Goal: Transaction & Acquisition: Purchase product/service

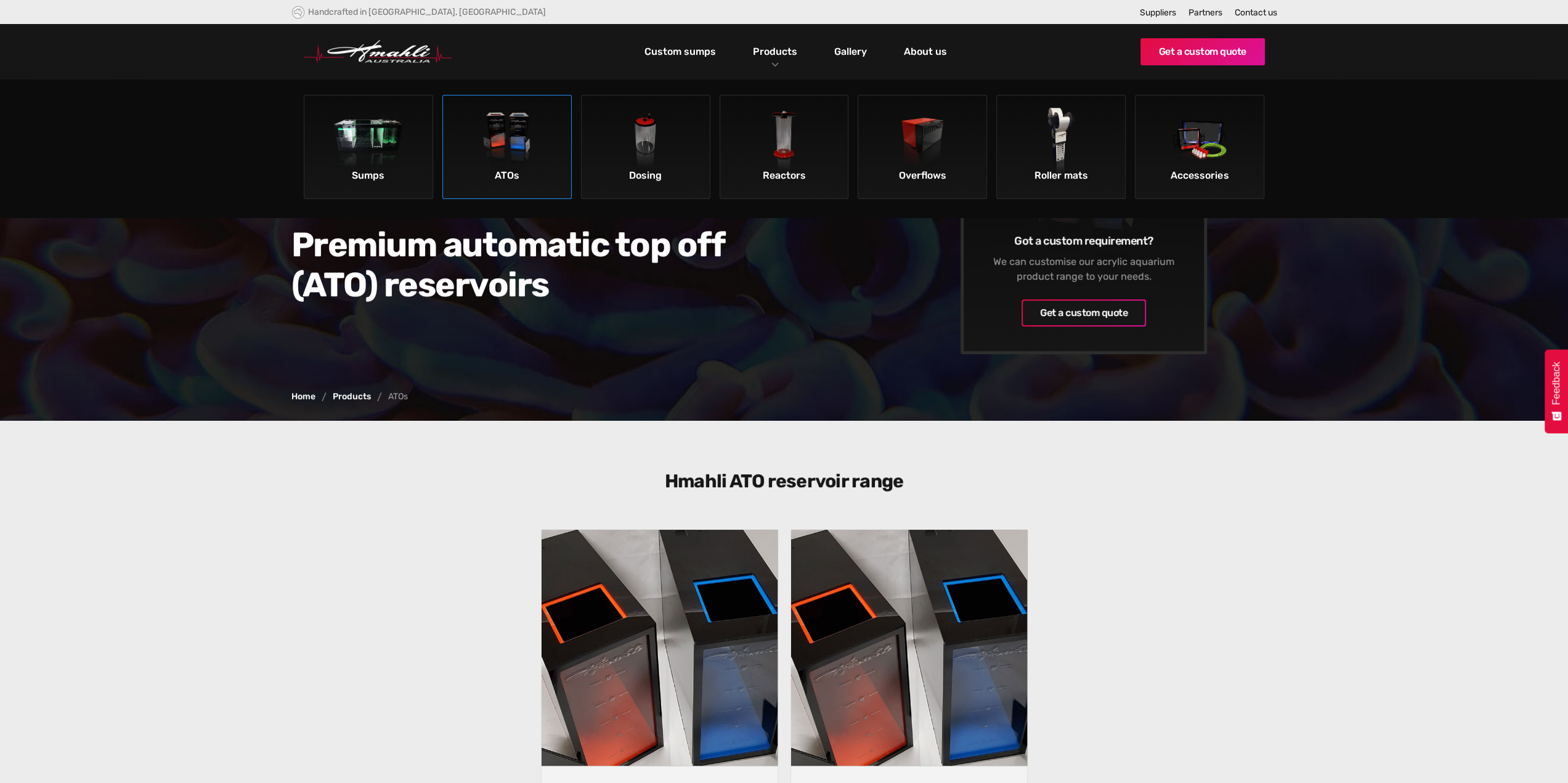
click at [514, 128] on img at bounding box center [507, 142] width 70 height 70
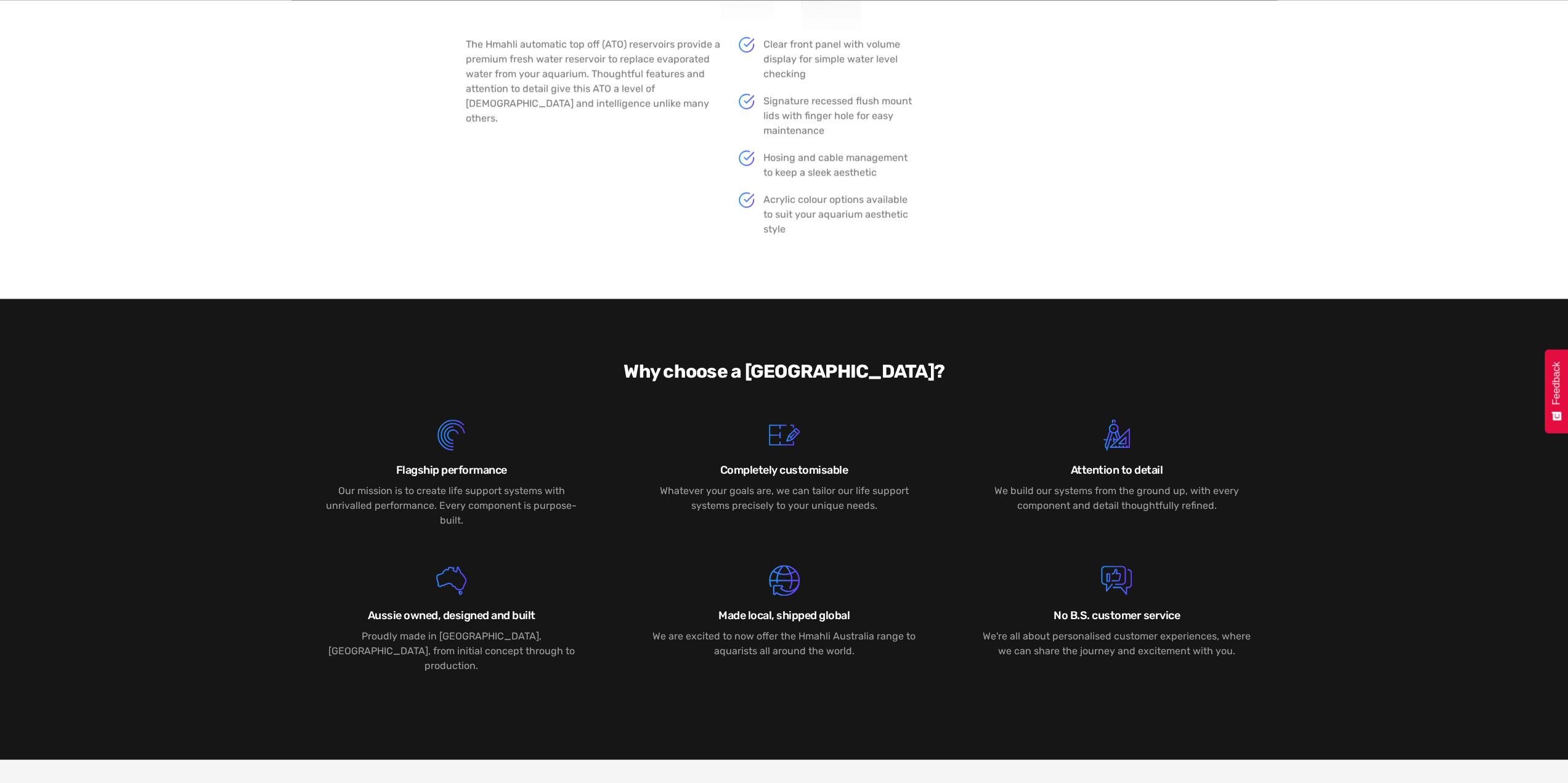
scroll to position [801, 0]
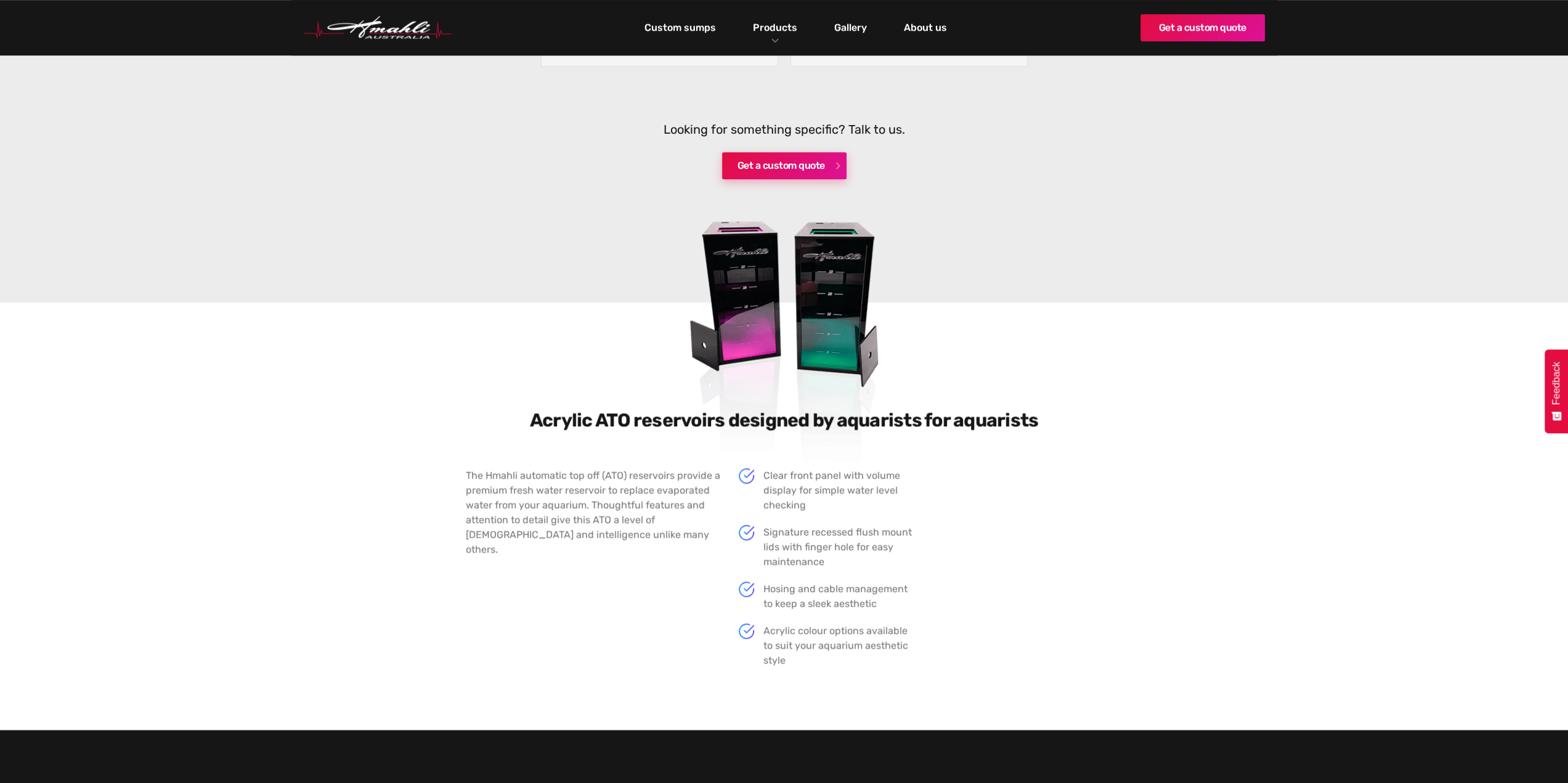
click at [815, 168] on link "Get a custom quote" at bounding box center [784, 166] width 125 height 27
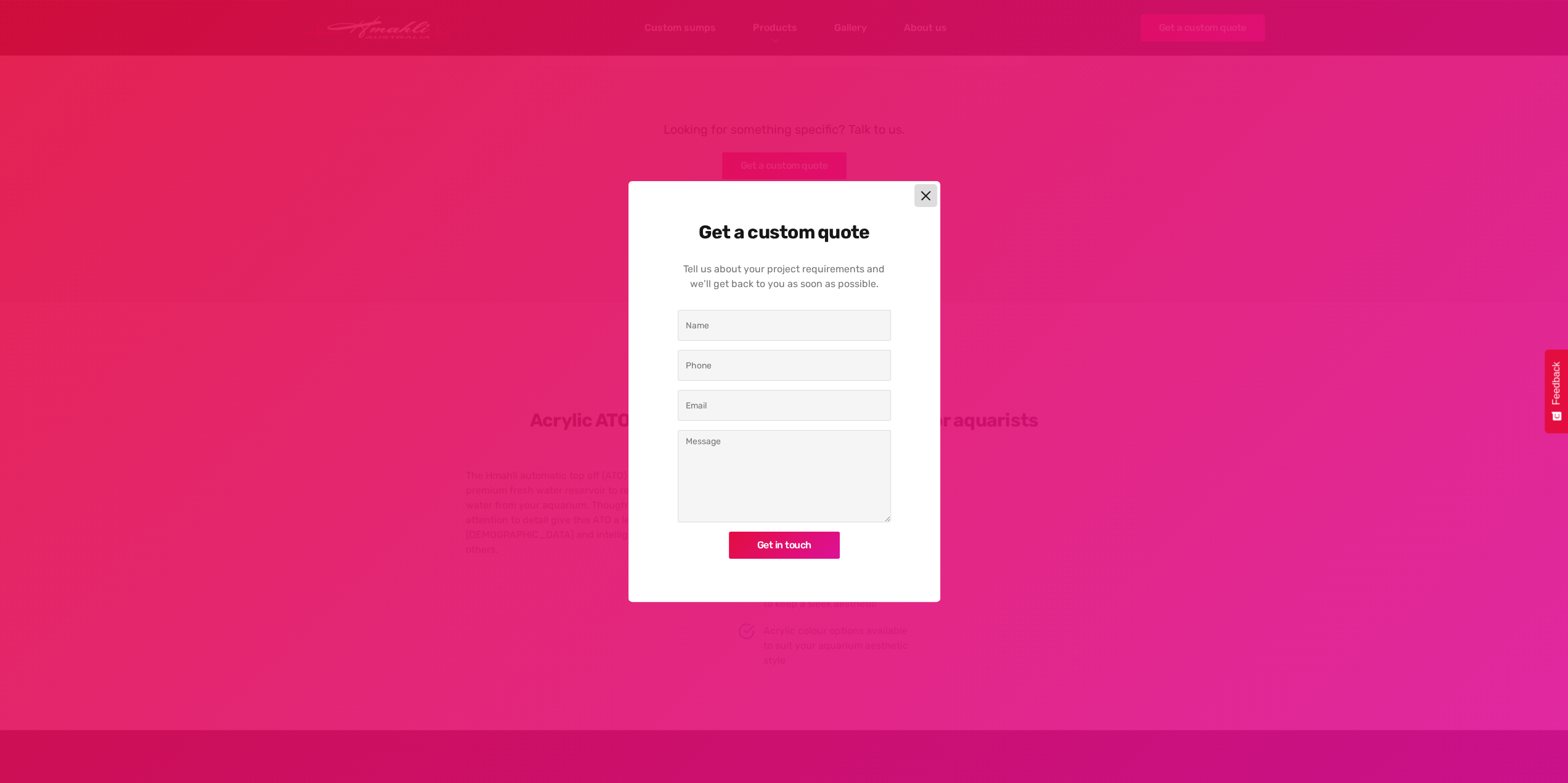
click at [930, 191] on img at bounding box center [925, 196] width 11 height 11
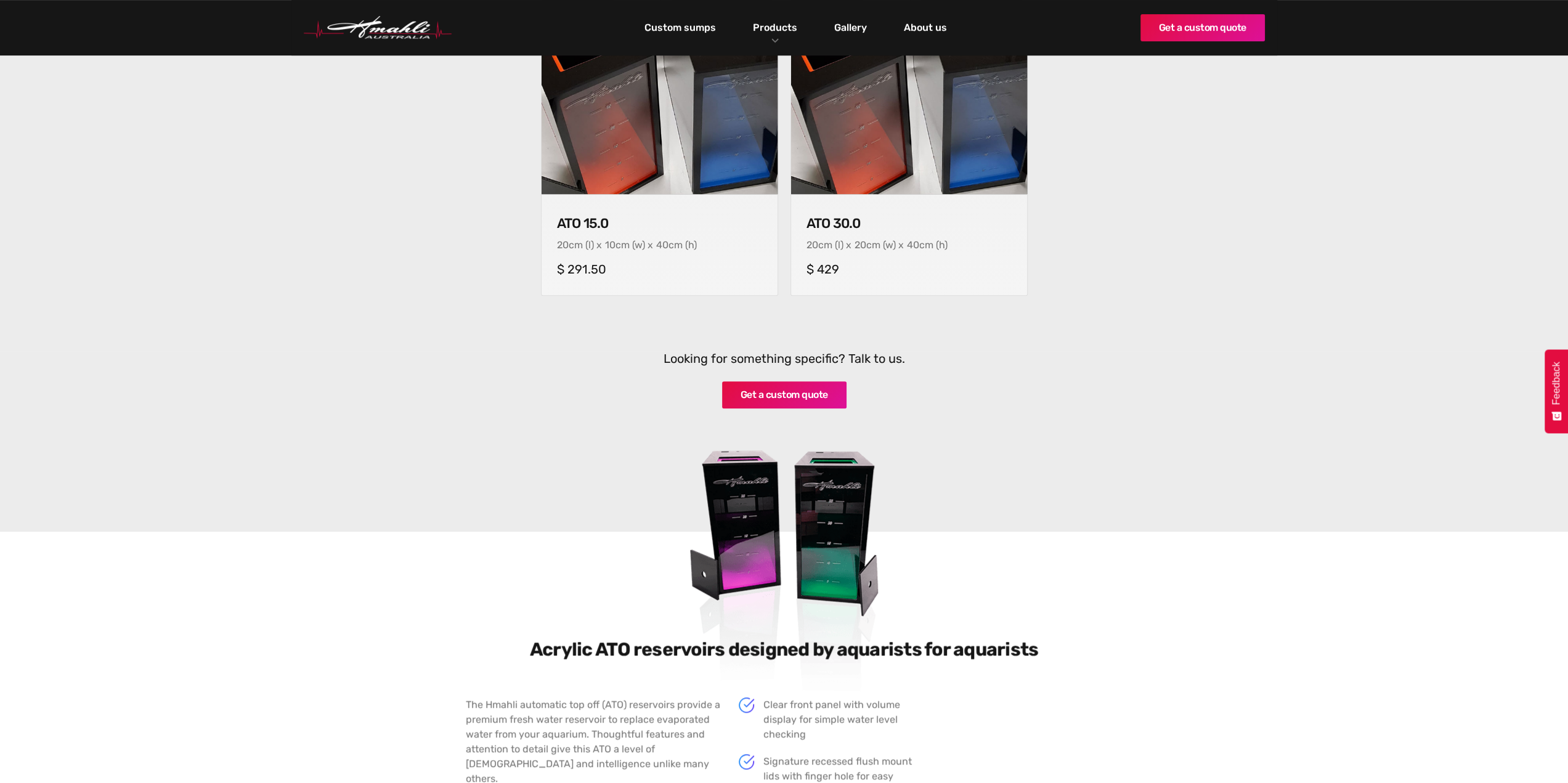
scroll to position [432, 0]
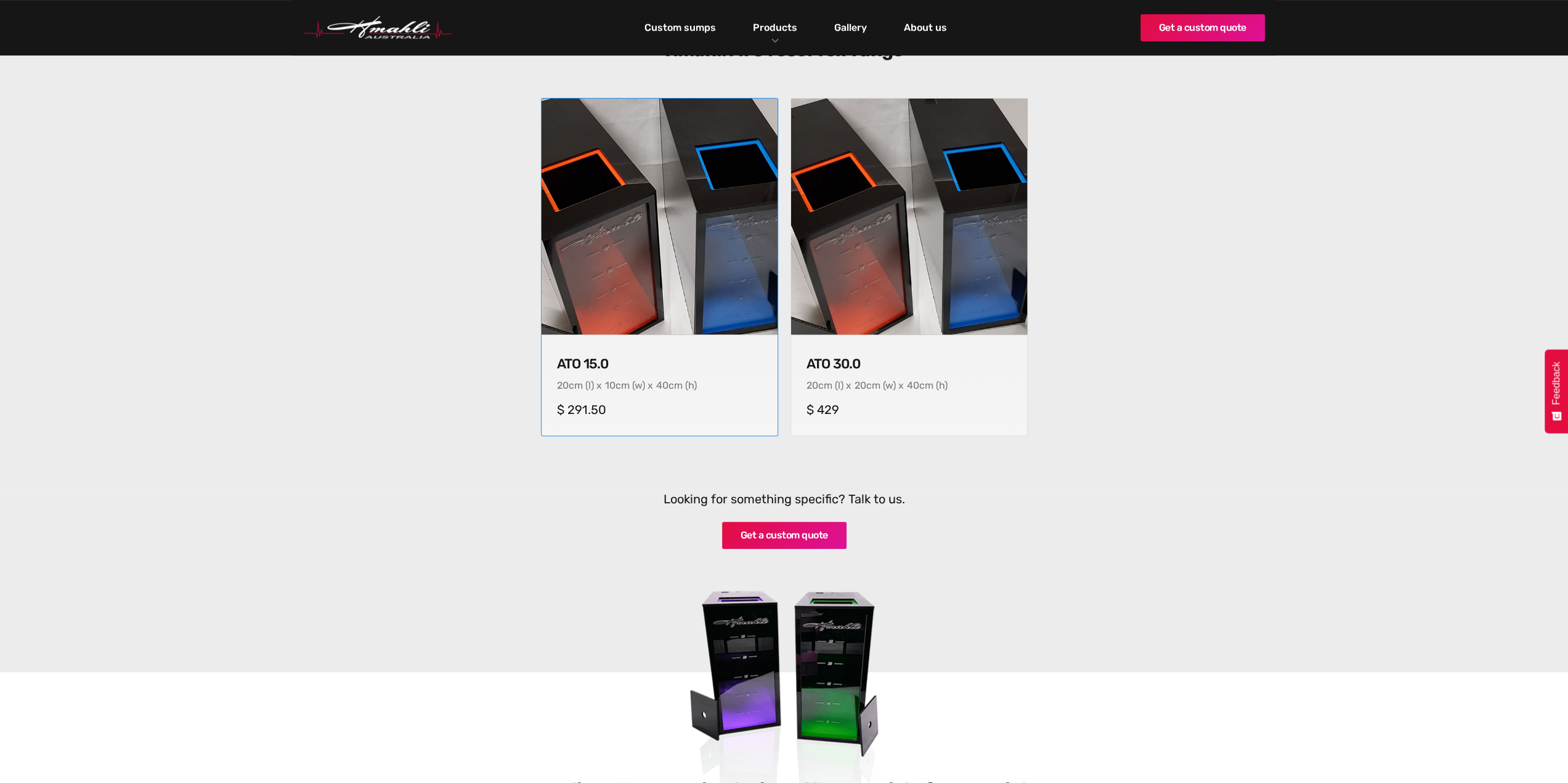
click at [701, 264] on img at bounding box center [659, 217] width 248 height 248
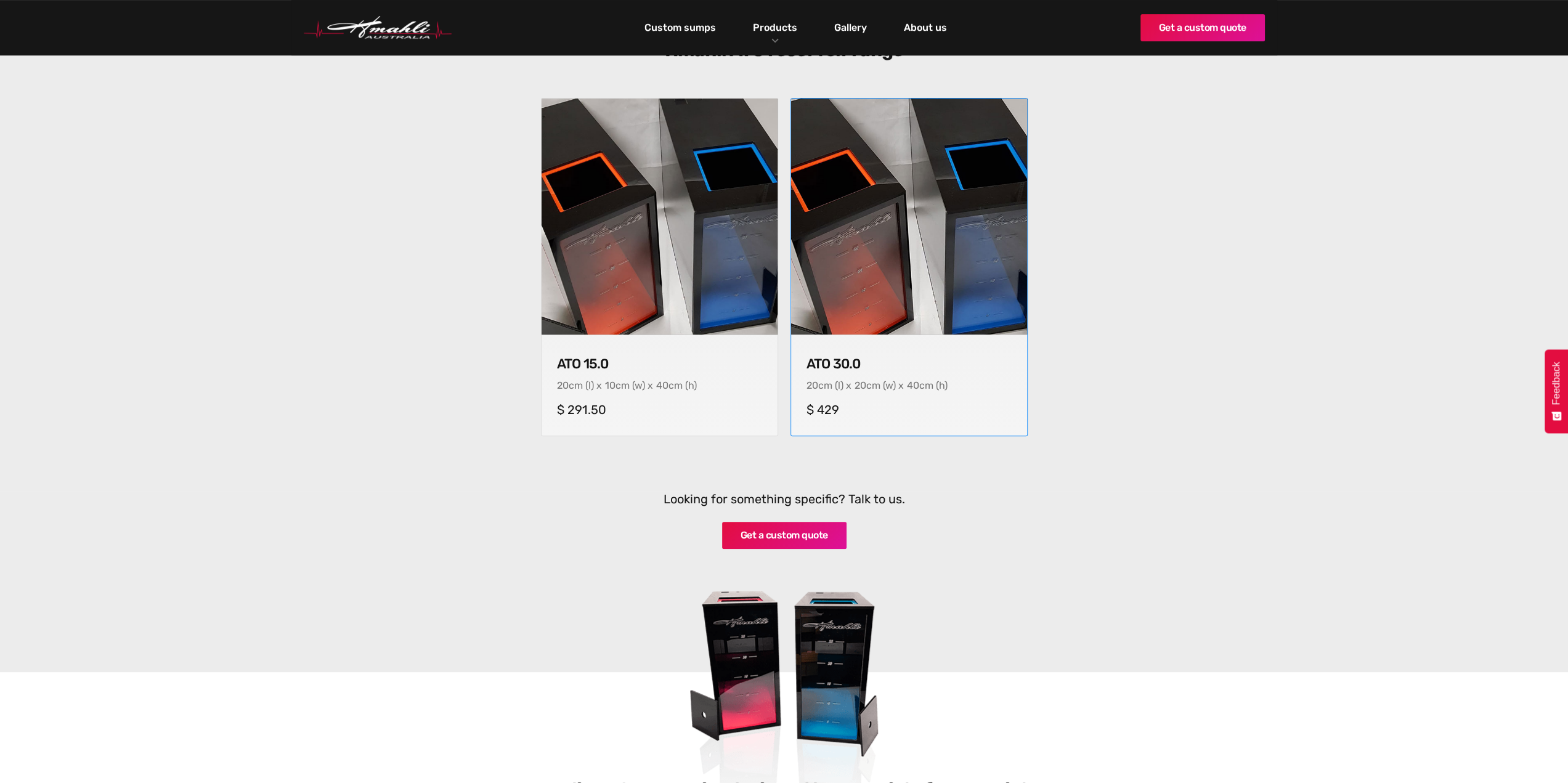
click at [913, 231] on img at bounding box center [908, 217] width 248 height 248
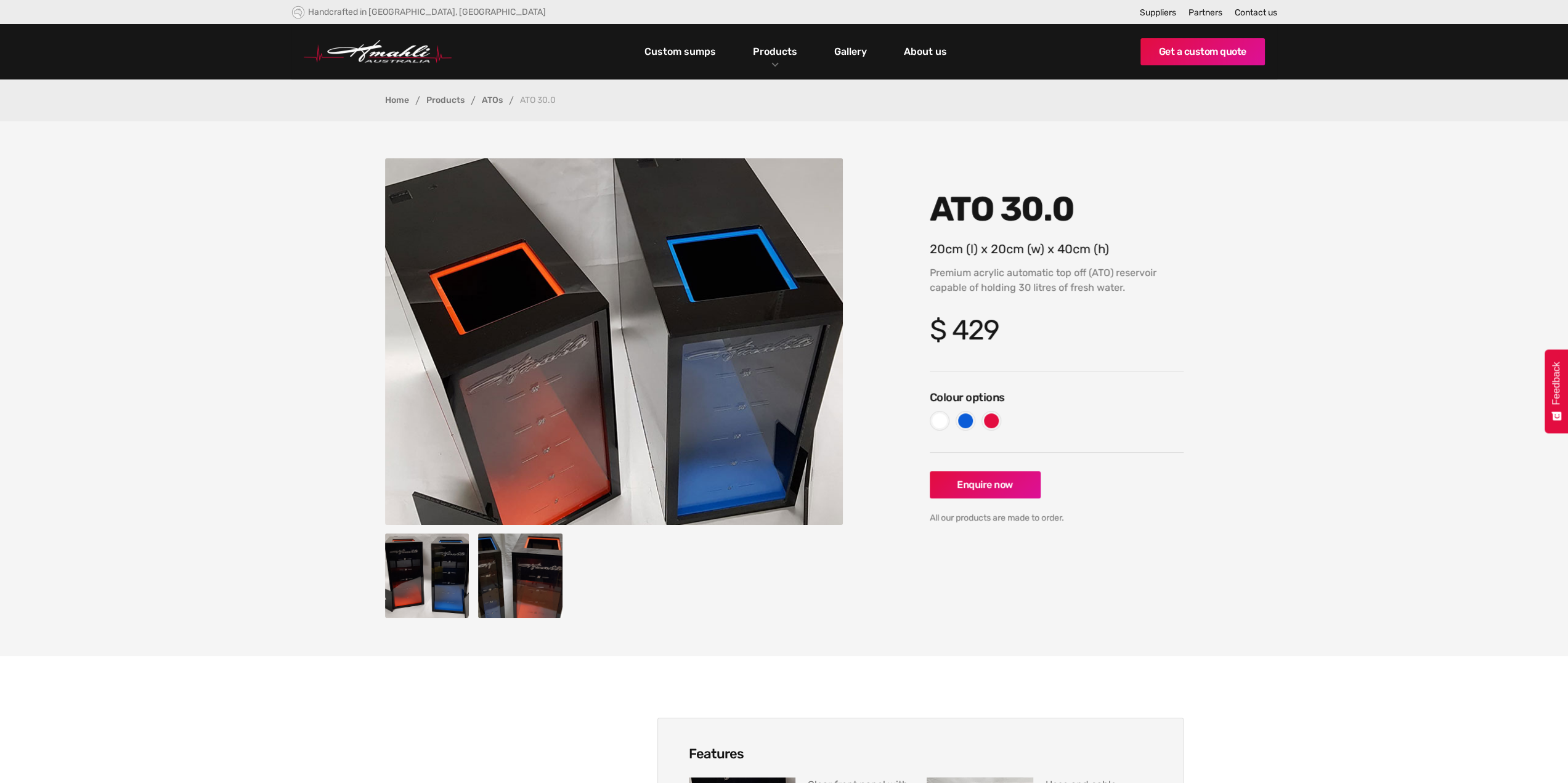
click at [490, 573] on img "open lightbox" at bounding box center [519, 576] width 84 height 84
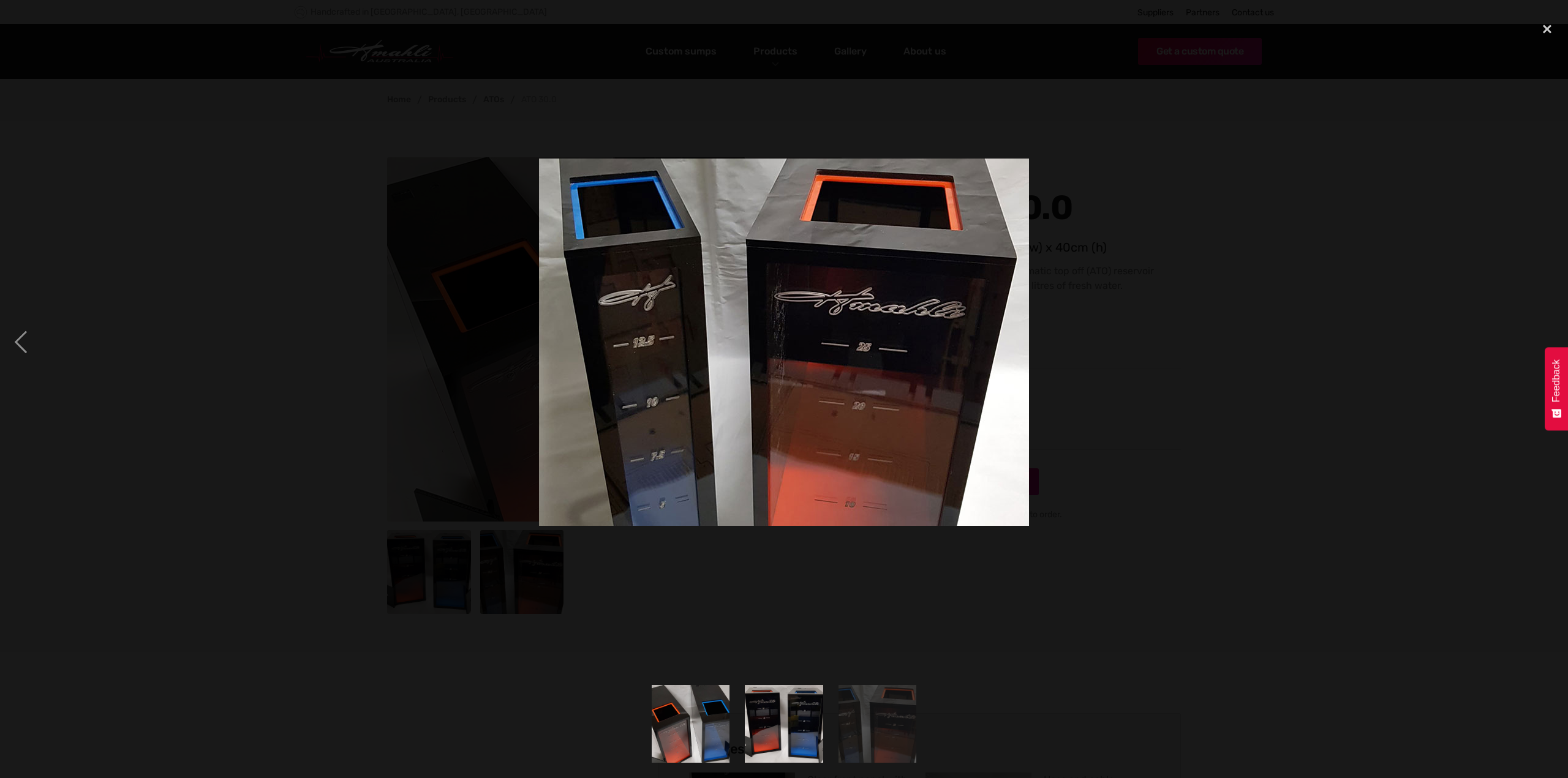
click at [1061, 245] on div at bounding box center [784, 342] width 1568 height 654
